Goal: Check status: Check status

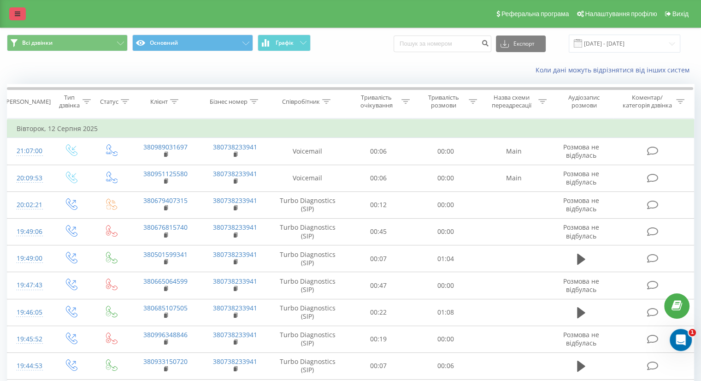
click at [17, 15] on icon at bounding box center [18, 14] width 6 height 6
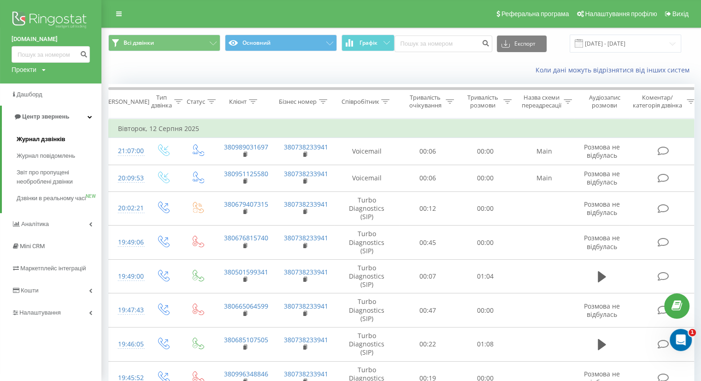
click at [49, 141] on span "Журнал дзвінків" at bounding box center [41, 139] width 49 height 9
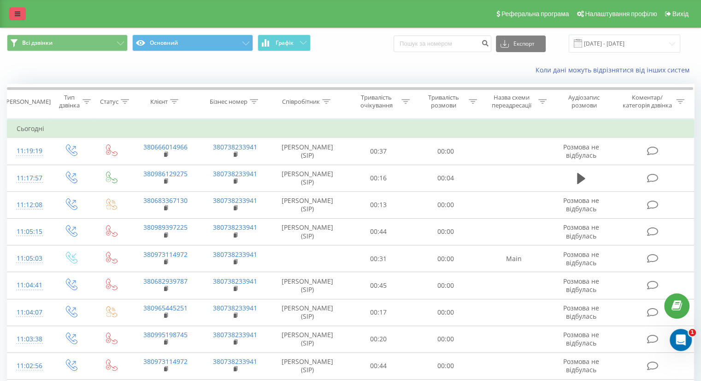
click at [20, 18] on link at bounding box center [17, 13] width 17 height 13
